Goal: Transaction & Acquisition: Purchase product/service

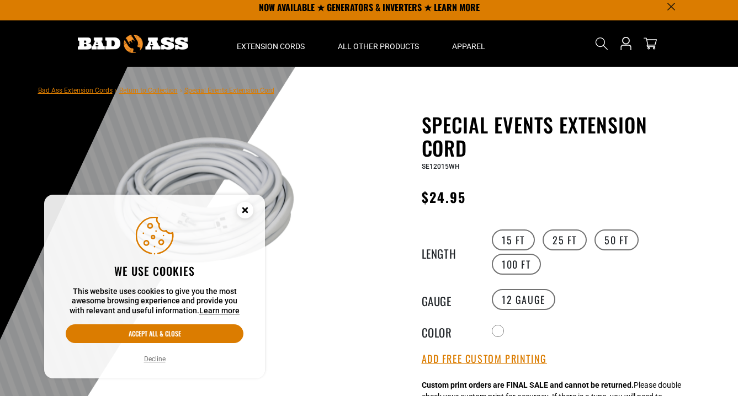
scroll to position [7, 0]
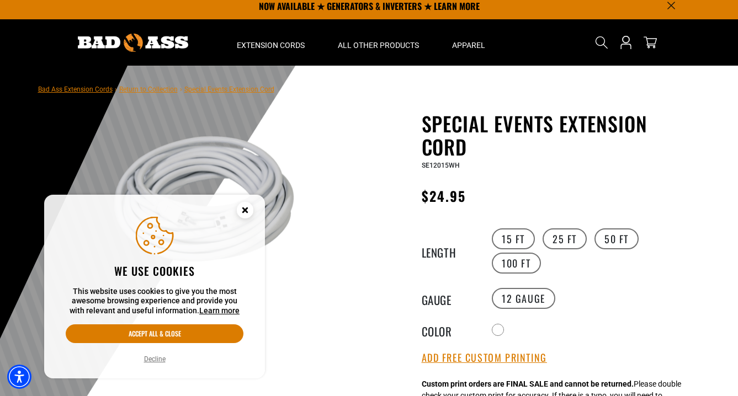
click at [246, 207] on circle "Cookie Consent" at bounding box center [245, 210] width 17 height 17
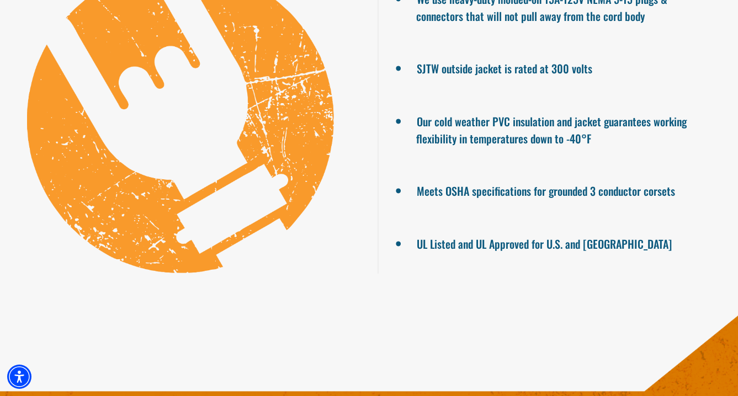
scroll to position [889, 0]
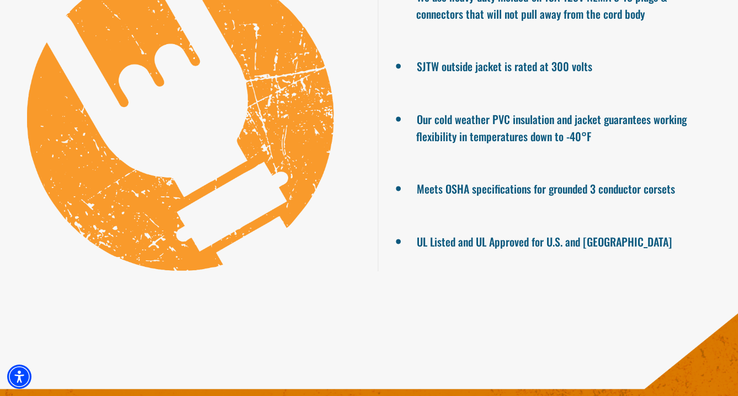
click at [679, 205] on ul "We use heavy-duty molded-on 15A-125V NEMA 5-15 plugs & connectors that will not…" at bounding box center [558, 118] width 361 height 307
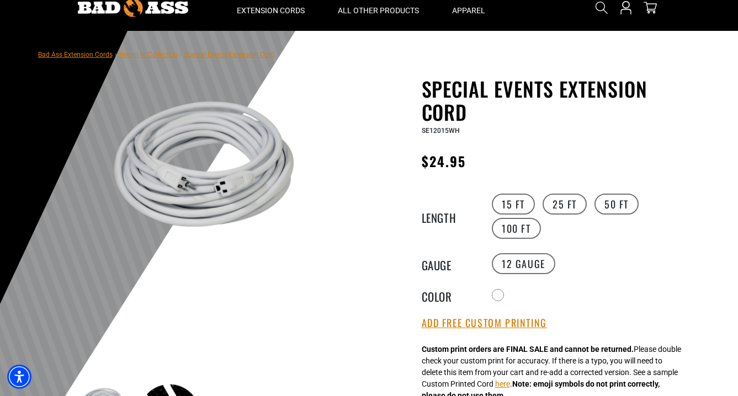
scroll to position [0, 0]
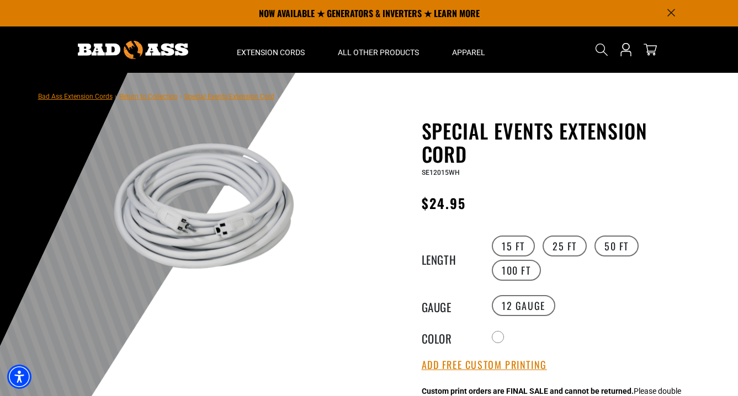
click at [187, 226] on img at bounding box center [204, 217] width 266 height 192
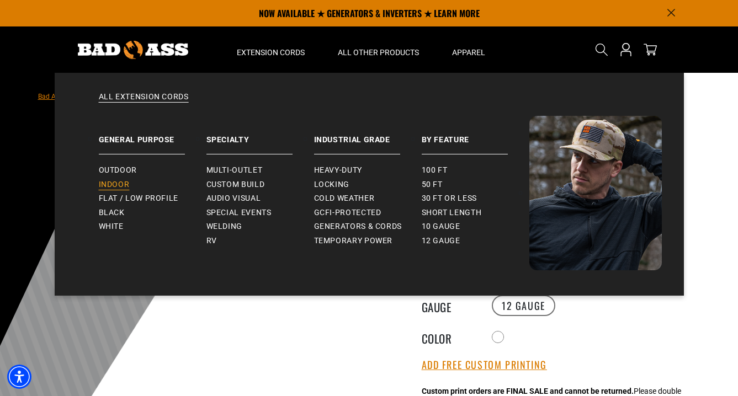
click at [118, 187] on span "Indoor" at bounding box center [114, 185] width 31 height 10
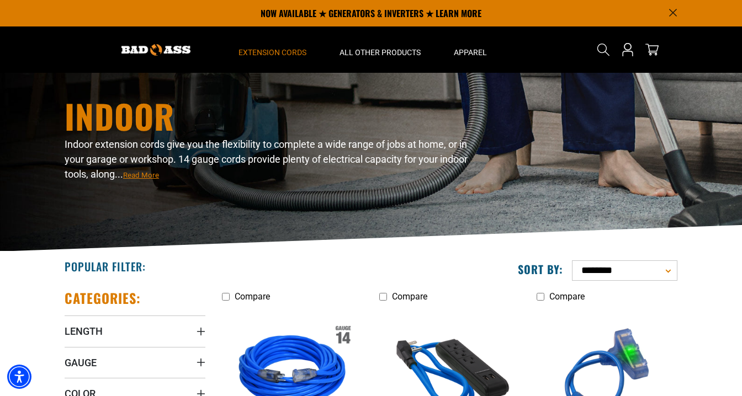
scroll to position [28, 0]
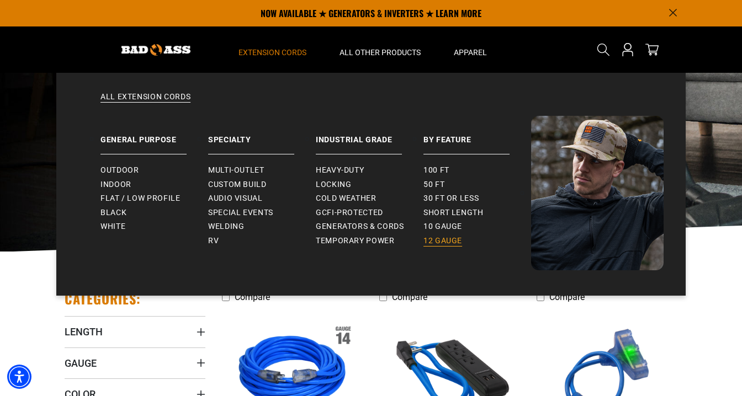
click at [435, 240] on span "12 gauge" at bounding box center [442, 241] width 39 height 10
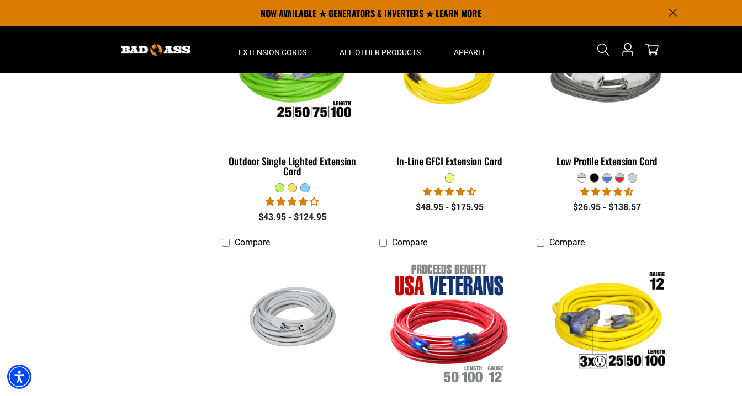
scroll to position [837, 0]
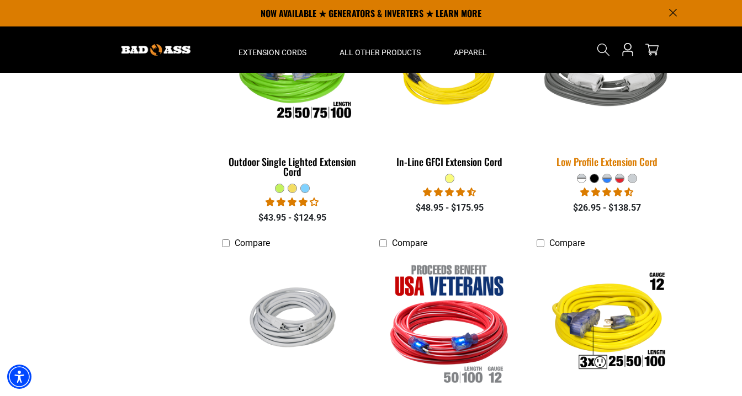
click at [619, 99] on img at bounding box center [606, 74] width 155 height 141
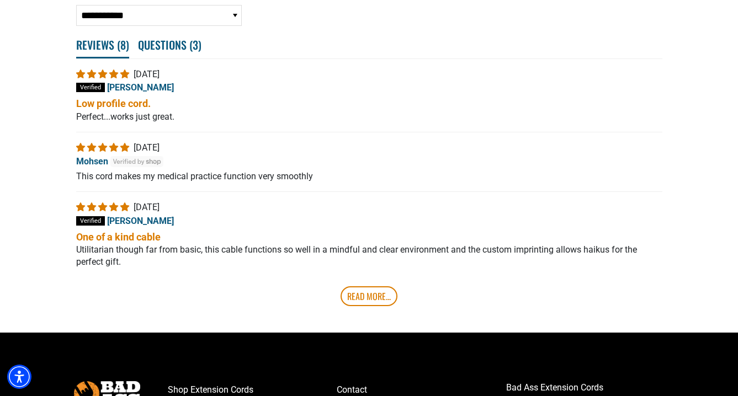
scroll to position [2208, 0]
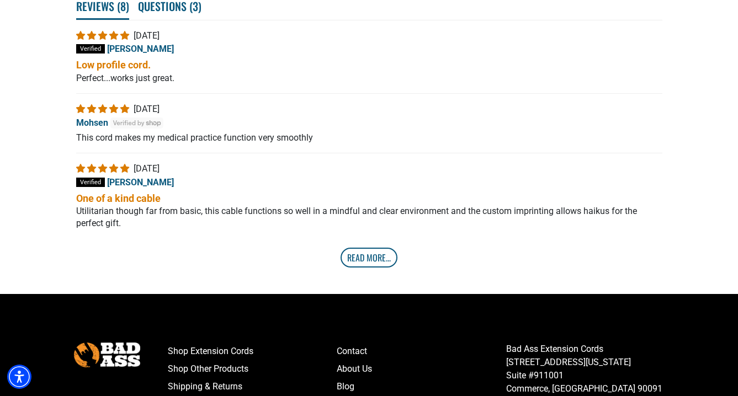
click at [370, 257] on link "Read More..." at bounding box center [369, 258] width 57 height 20
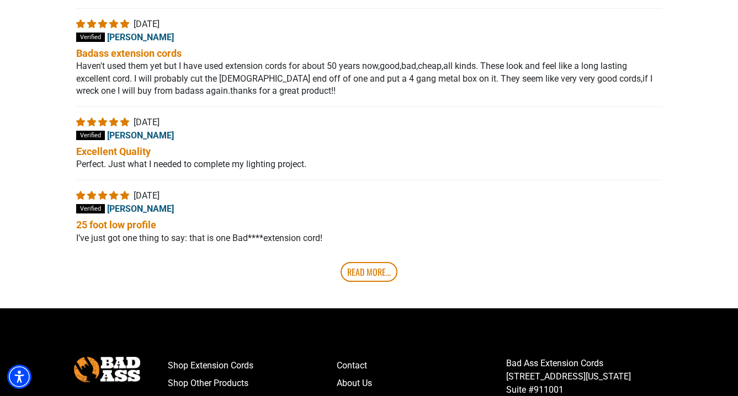
scroll to position [2441, 0]
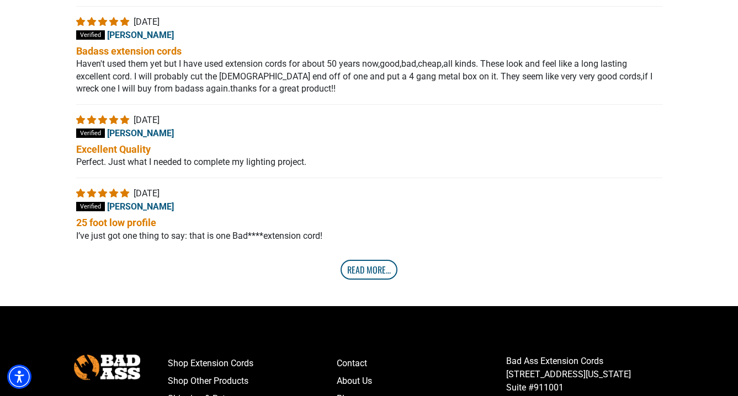
click at [372, 273] on link "Read More..." at bounding box center [369, 270] width 57 height 20
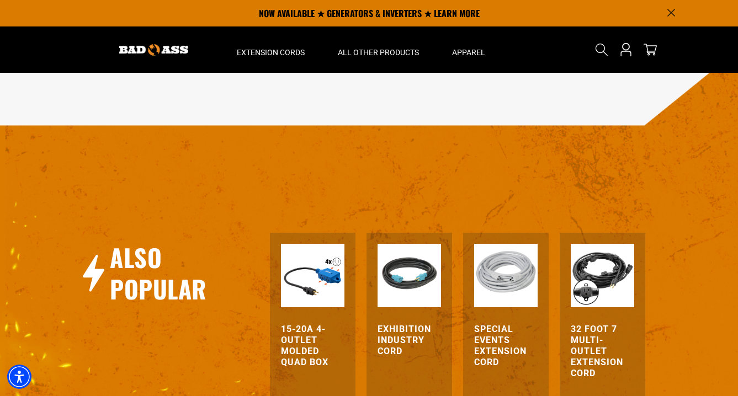
scroll to position [1040, 0]
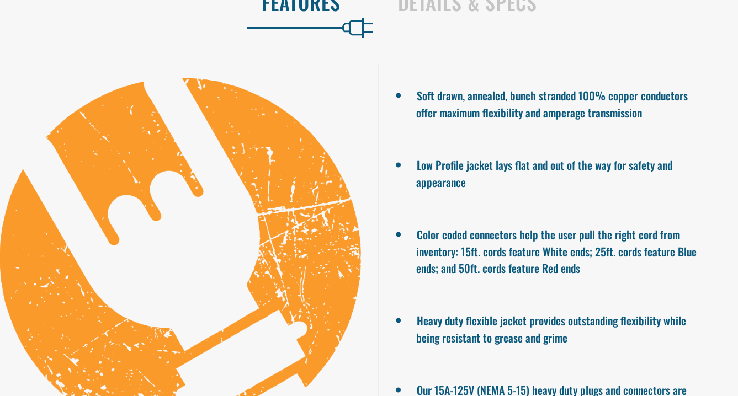
scroll to position [1040, 0]
